Goal: Browse casually

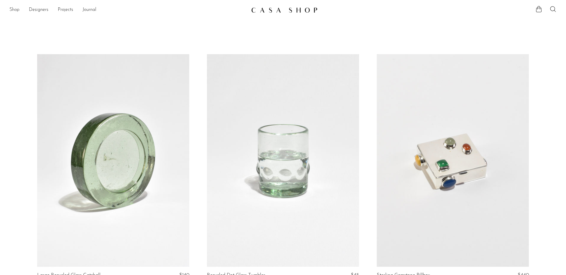
click at [10, 10] on link "Shop" at bounding box center [14, 10] width 10 height 8
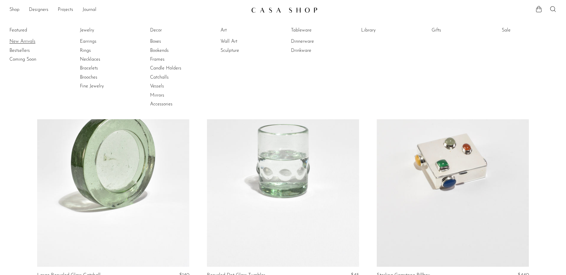
click at [17, 41] on link "New Arrivals" at bounding box center [31, 41] width 44 height 6
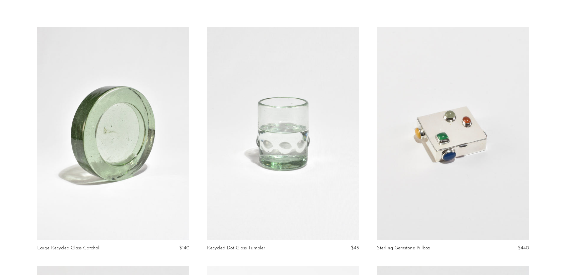
scroll to position [76, 0]
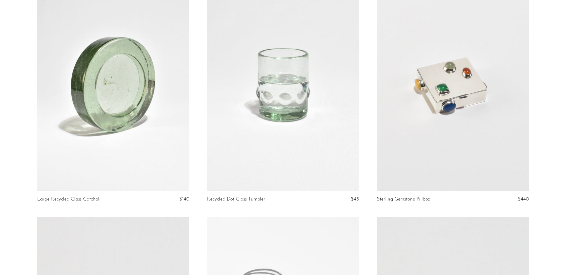
click at [198, 116] on article "Recycled Dot Glass Tumbler $45" at bounding box center [283, 97] width 170 height 239
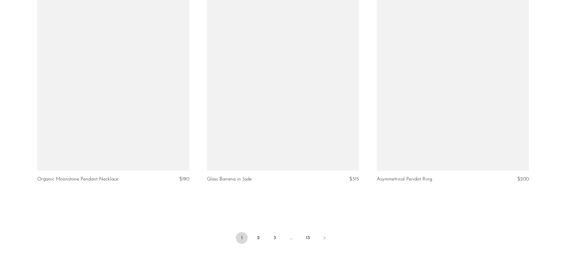
scroll to position [2738, 0]
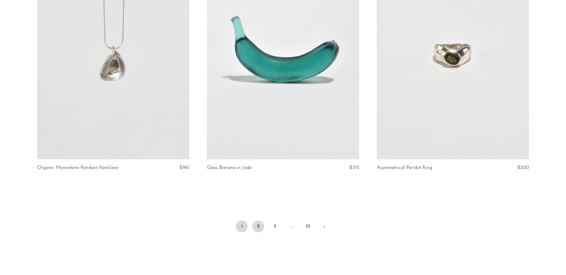
click at [257, 229] on link "2" at bounding box center [258, 227] width 12 height 12
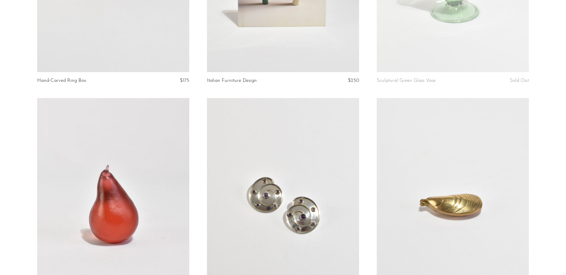
scroll to position [1892, 0]
